Goal: Task Accomplishment & Management: Complete application form

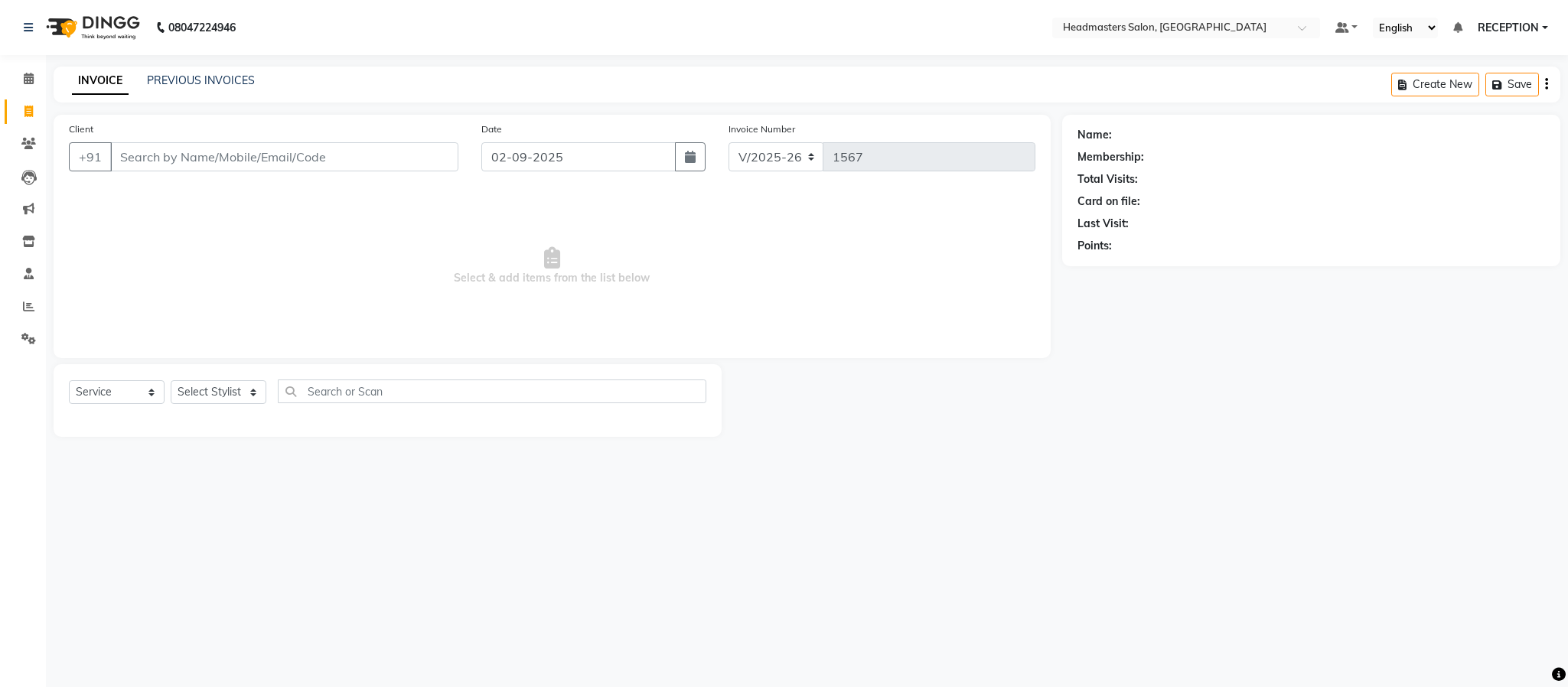
select select "3454"
select select "service"
click at [219, 80] on link "PREVIOUS INVOICES" at bounding box center [201, 80] width 108 height 14
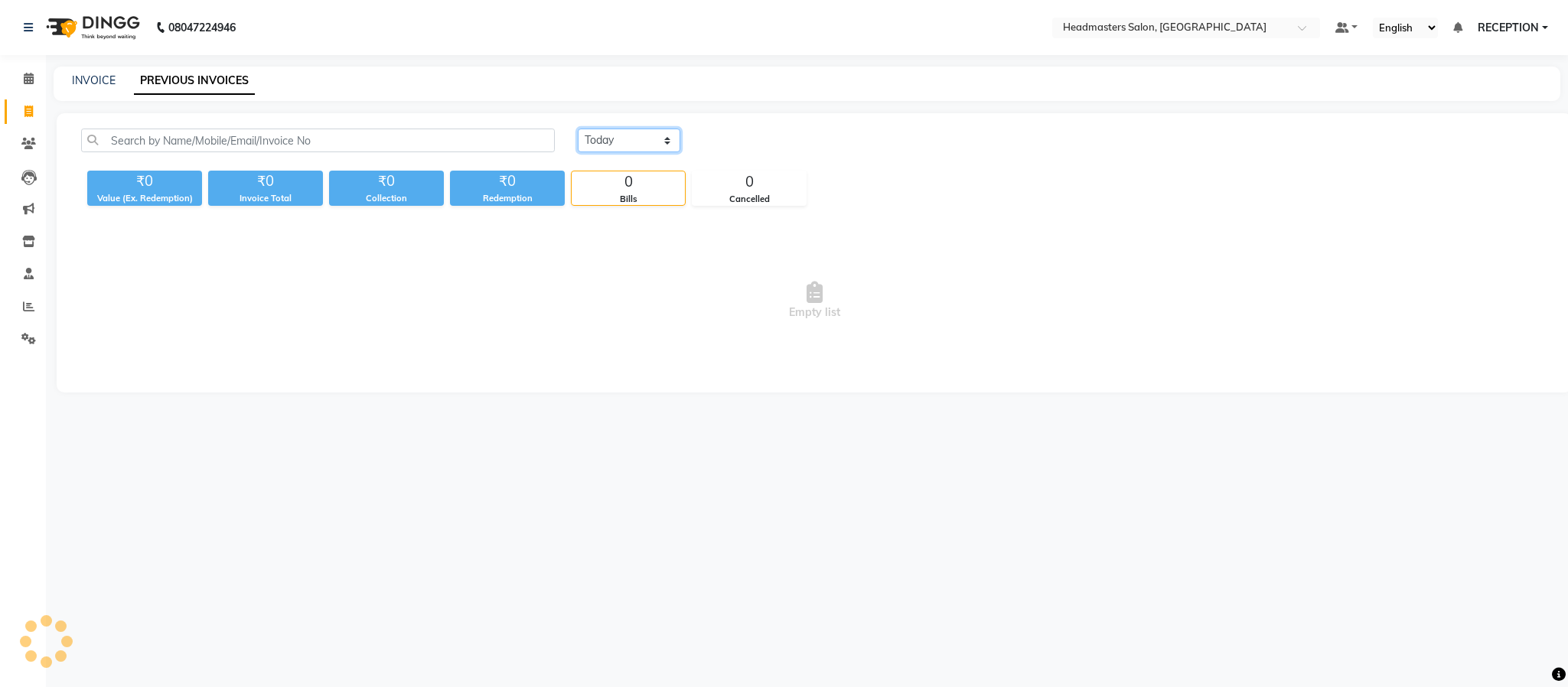
click at [628, 145] on select "Today Yesterday Custom Range" at bounding box center [629, 140] width 103 height 24
select select "yesterday"
click at [578, 129] on select "Today Yesterday Custom Range" at bounding box center [629, 140] width 103 height 24
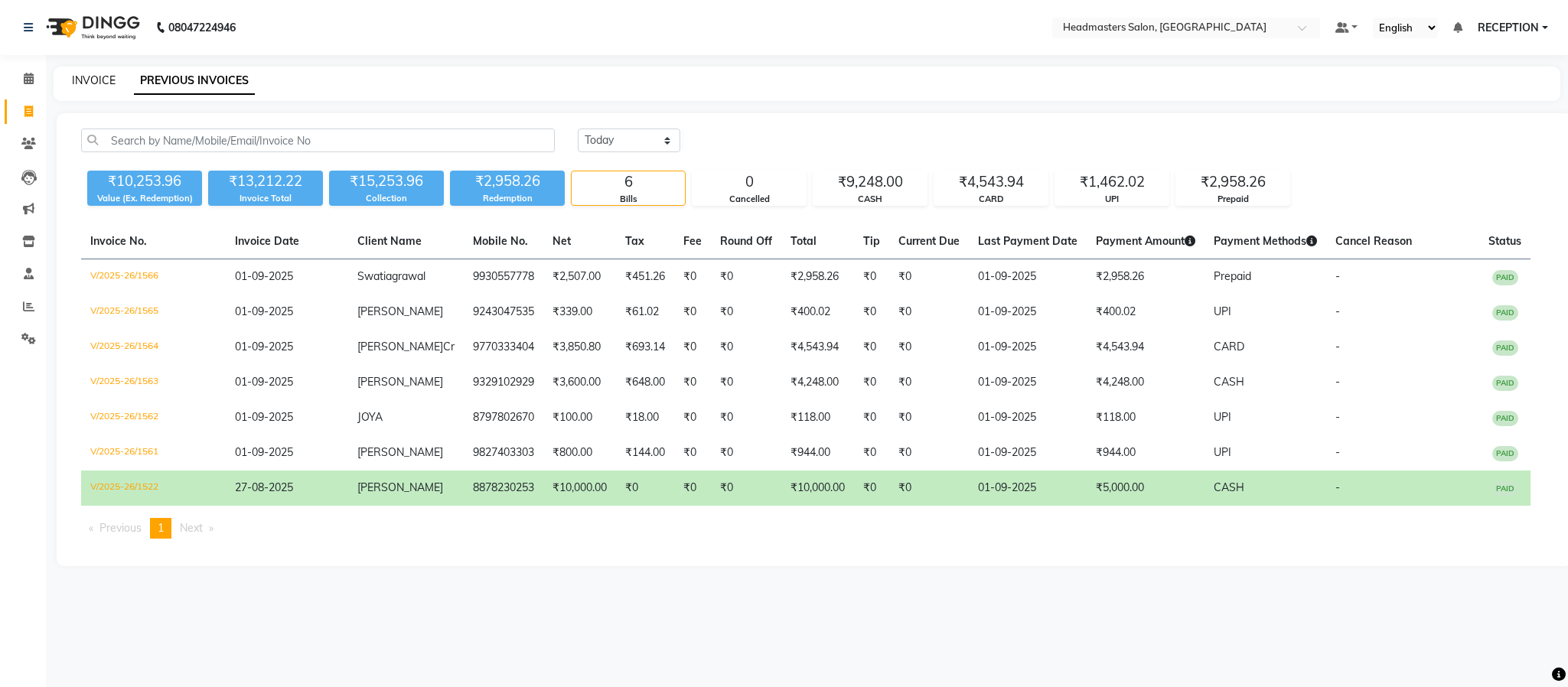
click at [90, 83] on link "INVOICE" at bounding box center [94, 80] width 44 height 14
select select "service"
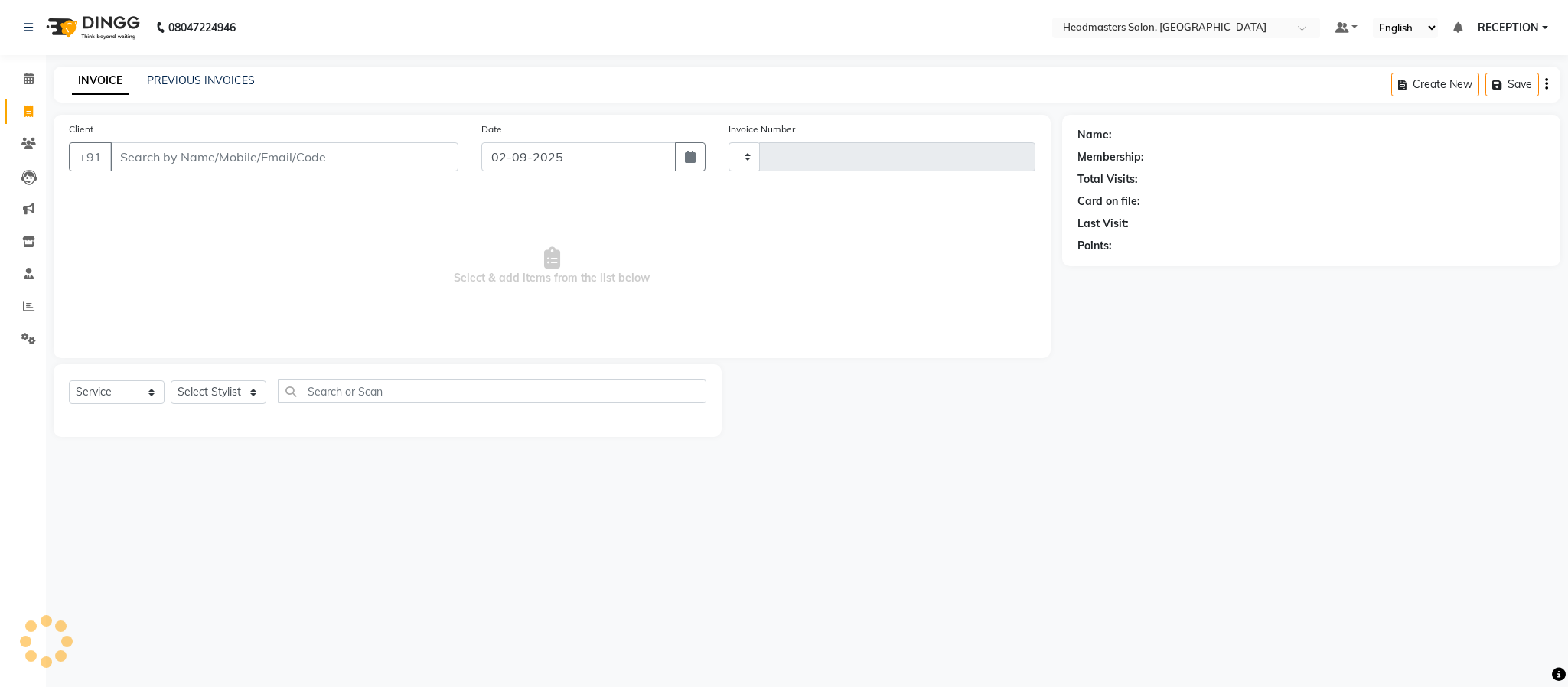
type input "1567"
select select "3454"
click at [433, 451] on main "INVOICE PREVIOUS INVOICES Create New Save Client +91 Date 02-09-2025 Invoice Nu…" at bounding box center [807, 263] width 1522 height 394
drag, startPoint x: 433, startPoint y: 451, endPoint x: 908, endPoint y: 742, distance: 557.1
click at [908, 687] on html "08047224946 Select Location × Headmasters Salon, Shankar Nagar Default Panel My…" at bounding box center [784, 343] width 1568 height 687
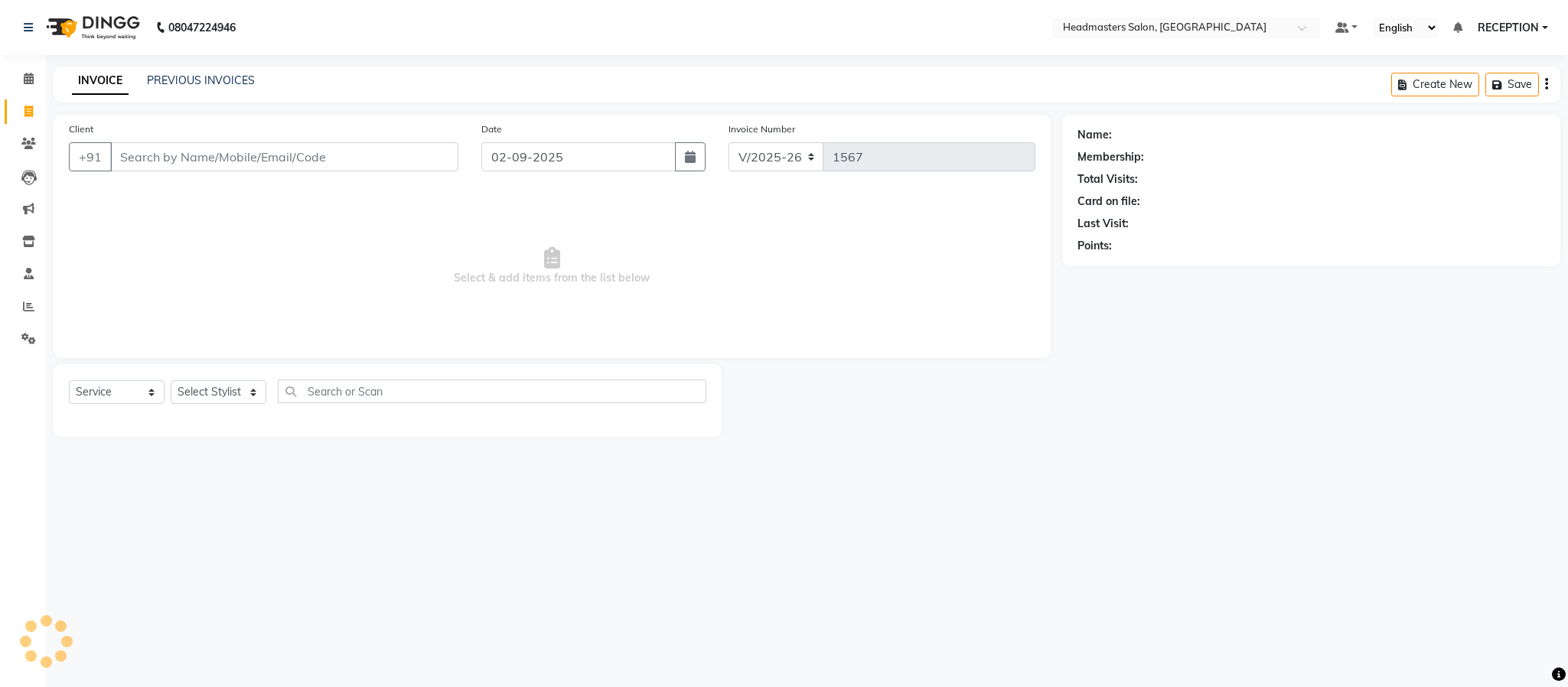
select select "3454"
select select "service"
select select "3454"
select select "service"
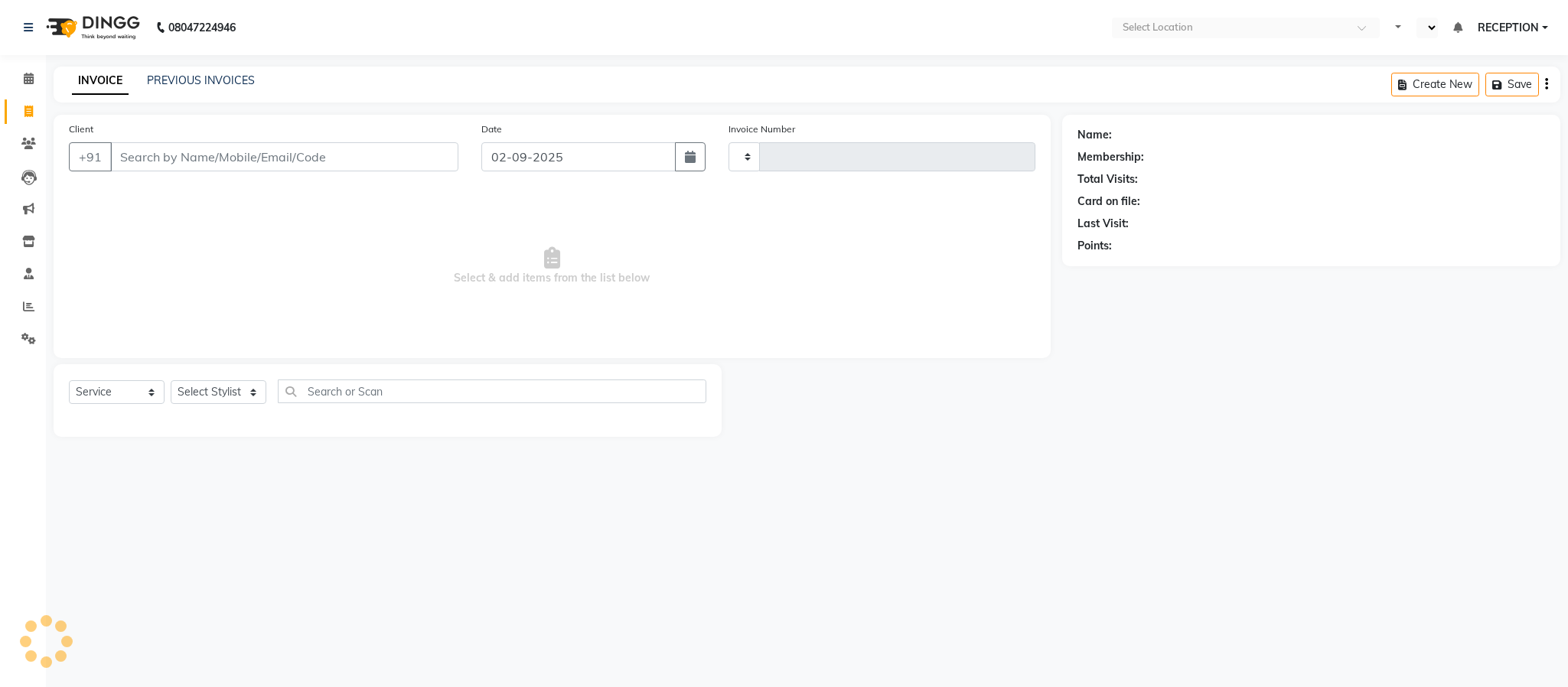
type input "1567"
select select "en"
select select "3454"
